Goal: Navigation & Orientation: Find specific page/section

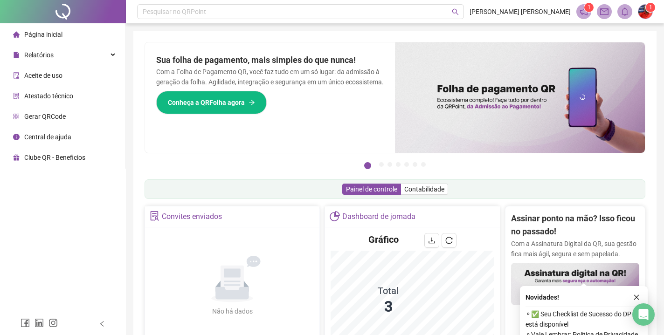
scroll to position [262, 0]
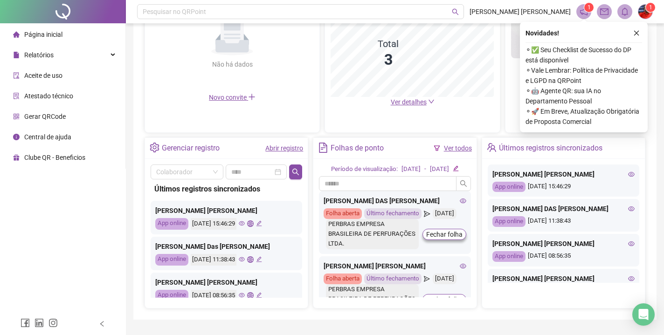
scroll to position [260, 0]
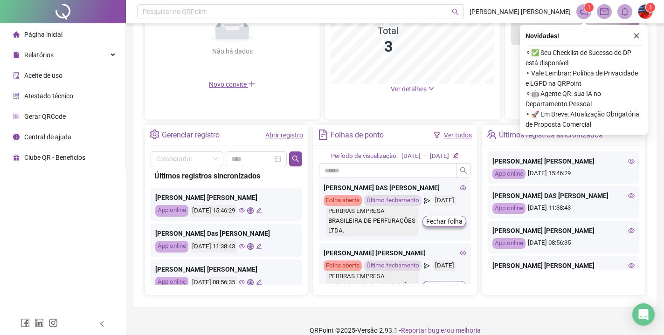
click at [245, 210] on icon "eye" at bounding box center [242, 210] width 6 height 6
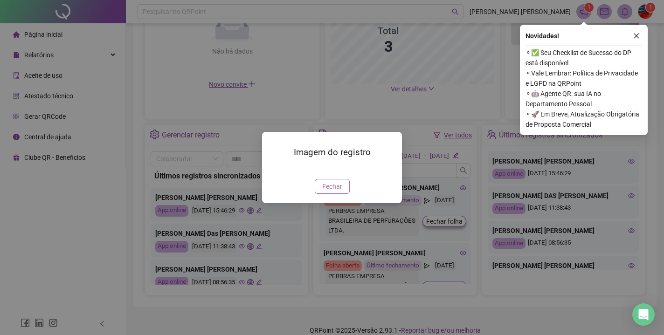
click at [329, 192] on span "Fechar" at bounding box center [332, 186] width 20 height 10
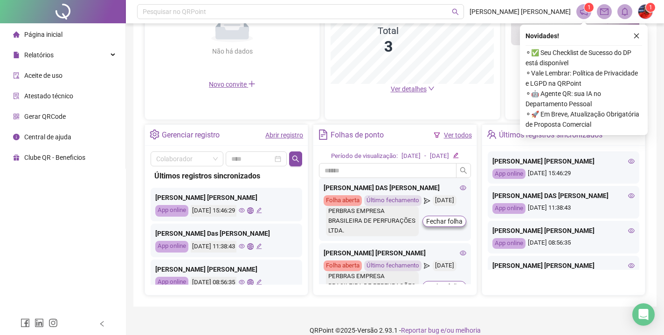
click at [253, 212] on icon "global" at bounding box center [250, 210] width 6 height 6
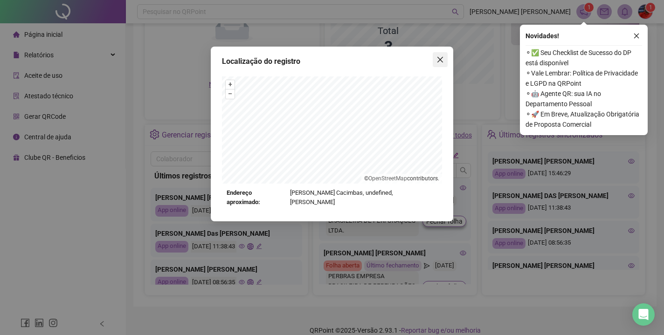
click at [443, 61] on icon "close" at bounding box center [439, 59] width 7 height 7
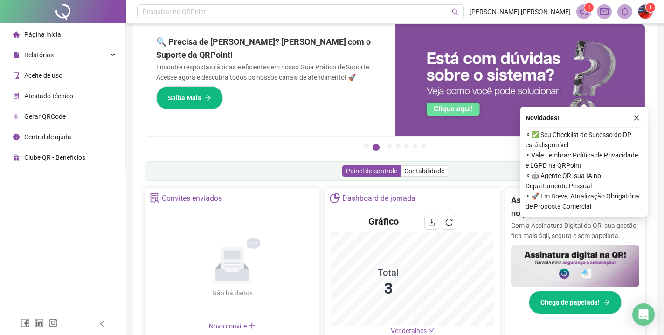
scroll to position [0, 0]
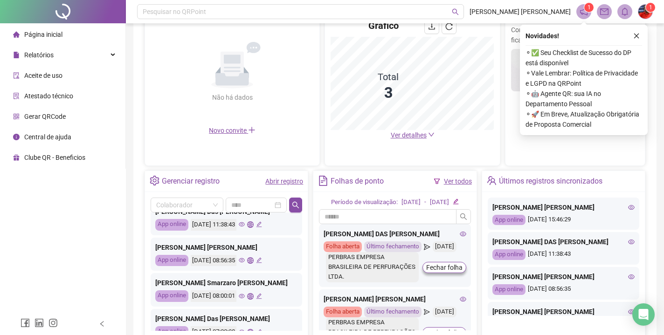
scroll to position [69, 0]
